Goal: Browse casually

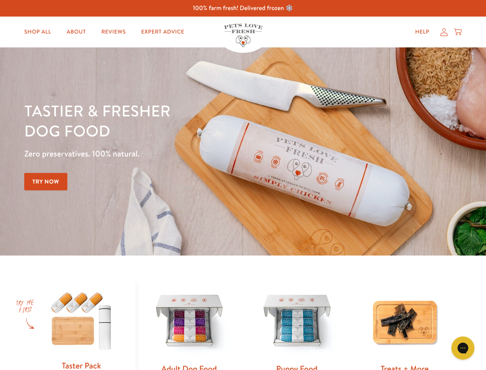
click at [243, 185] on div "Tastier & fresher dog food Zero preservatives. 100% natural. Try Now" at bounding box center [170, 152] width 292 height 102
click at [463, 348] on icon "Gorgias live chat" at bounding box center [462, 347] width 7 height 7
